Goal: Use online tool/utility

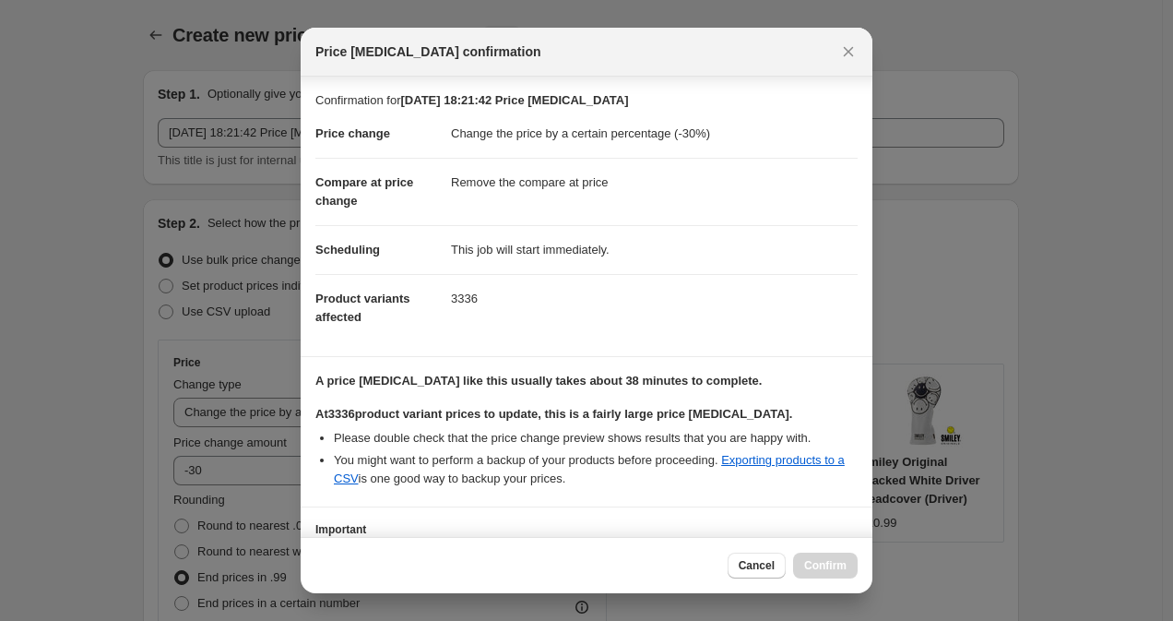
select select "percentage"
select select "remove"
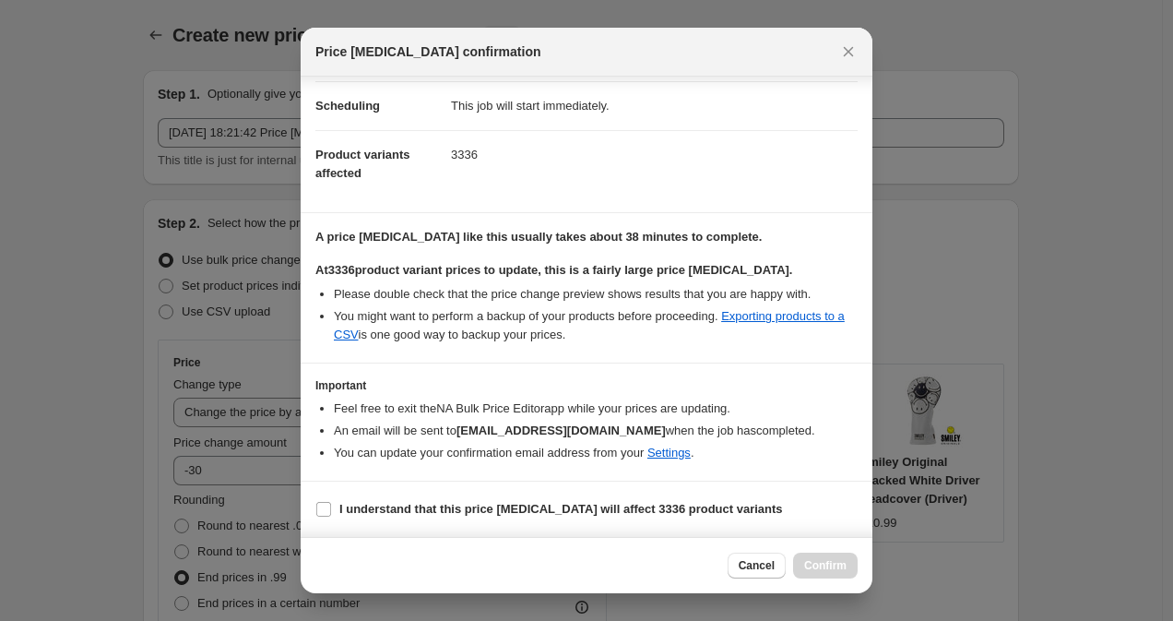
scroll to position [1226, 0]
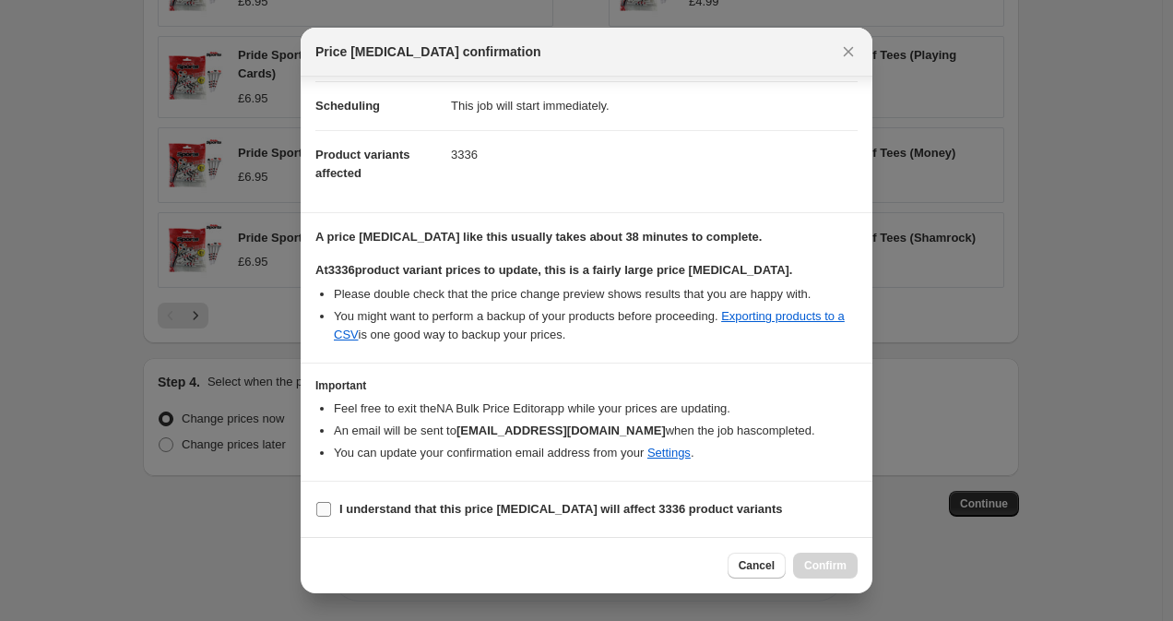
click at [441, 510] on b "I understand that this price [MEDICAL_DATA] will affect 3336 product variants" at bounding box center [561, 509] width 444 height 14
click at [331, 510] on input "I understand that this price [MEDICAL_DATA] will affect 3336 product variants" at bounding box center [323, 509] width 15 height 15
checkbox input "true"
click at [847, 555] on button "Confirm" at bounding box center [825, 565] width 65 height 26
